Goal: Find specific page/section: Find specific page/section

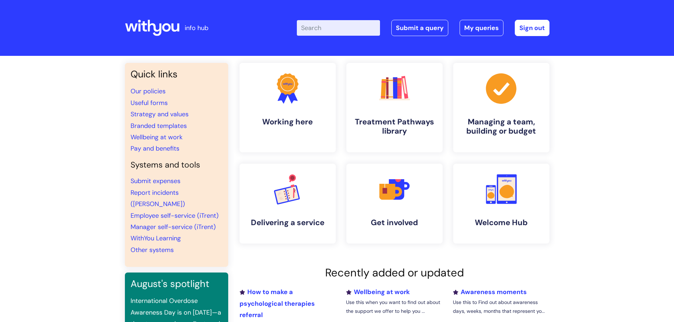
click at [159, 25] on icon at bounding box center [152, 27] width 55 height 17
click at [474, 26] on link "My queries" at bounding box center [482, 28] width 44 height 16
